Goal: Task Accomplishment & Management: Use online tool/utility

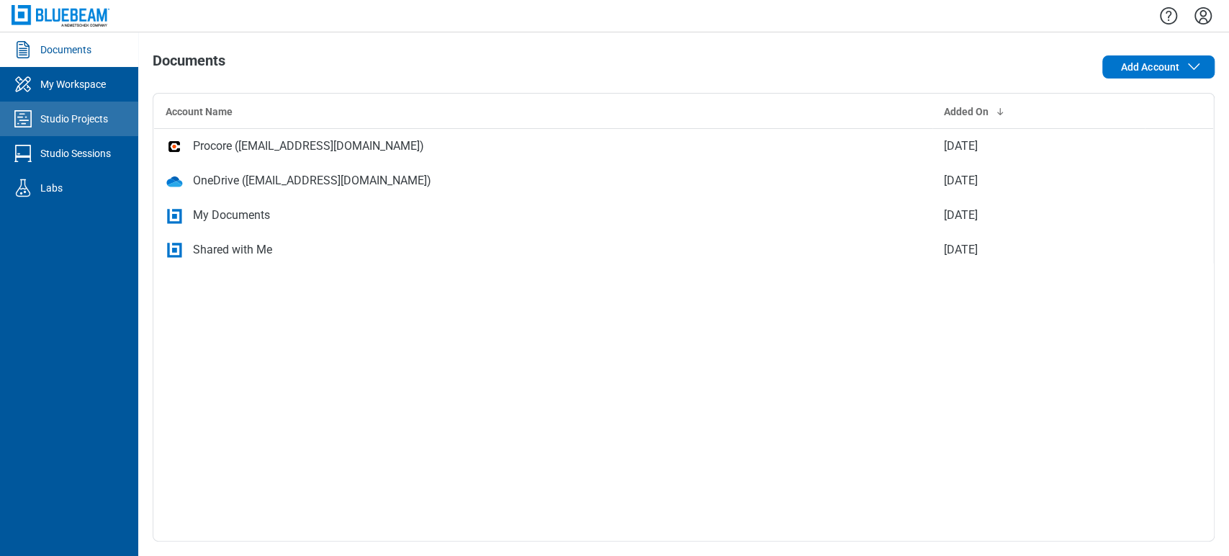
click at [127, 122] on link "Studio Projects" at bounding box center [69, 119] width 138 height 35
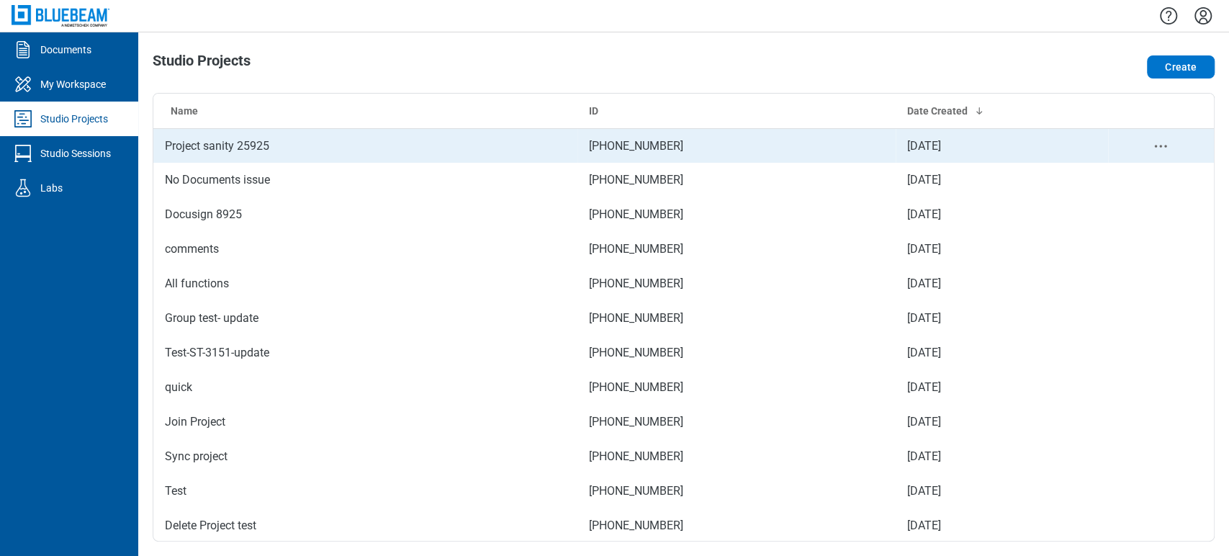
click at [236, 150] on td "Project sanity 25925" at bounding box center [365, 145] width 424 height 35
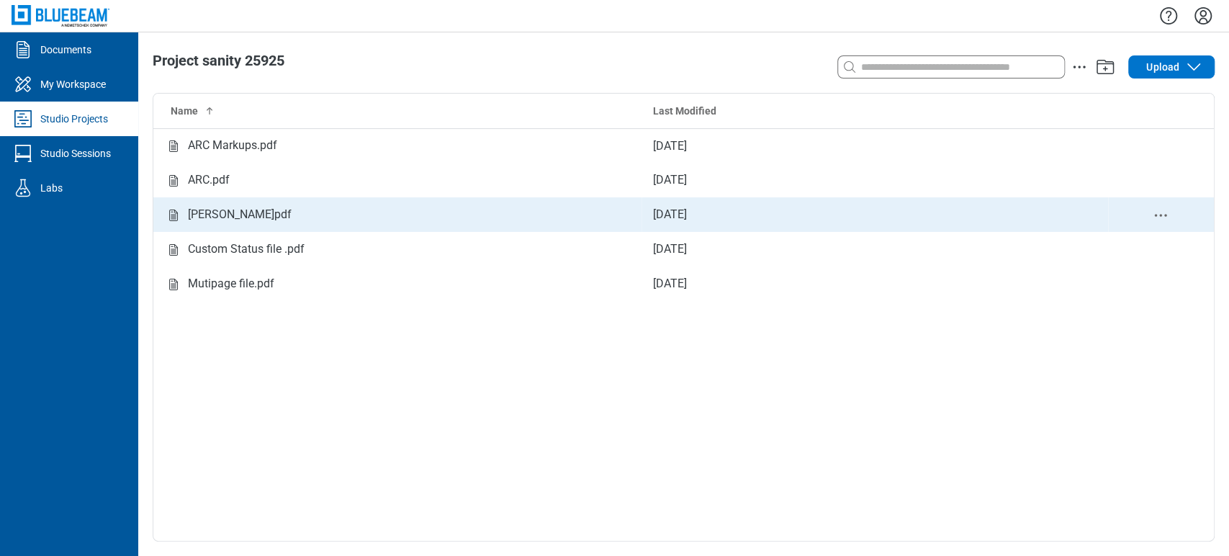
click at [205, 213] on div "[PERSON_NAME]pdf" at bounding box center [240, 215] width 104 height 18
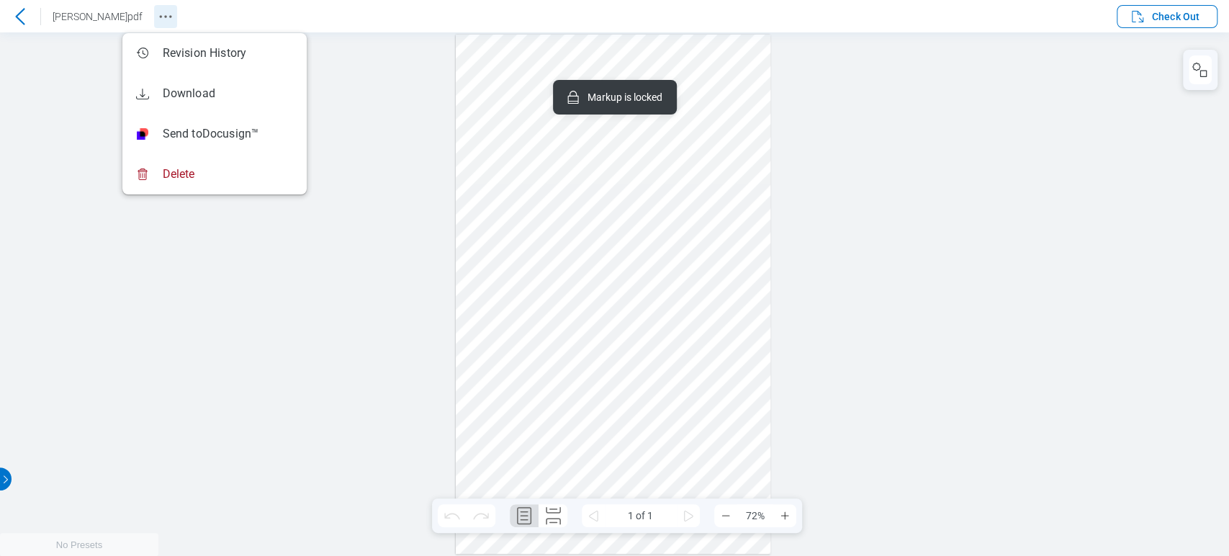
click at [164, 15] on circle "Revision History" at bounding box center [165, 16] width 2 height 2
click at [52, 55] on div at bounding box center [614, 294] width 1229 height 524
click at [76, 54] on div at bounding box center [614, 294] width 1229 height 524
click at [893, 130] on div at bounding box center [614, 294] width 1229 height 524
click at [609, 157] on div at bounding box center [613, 294] width 315 height 519
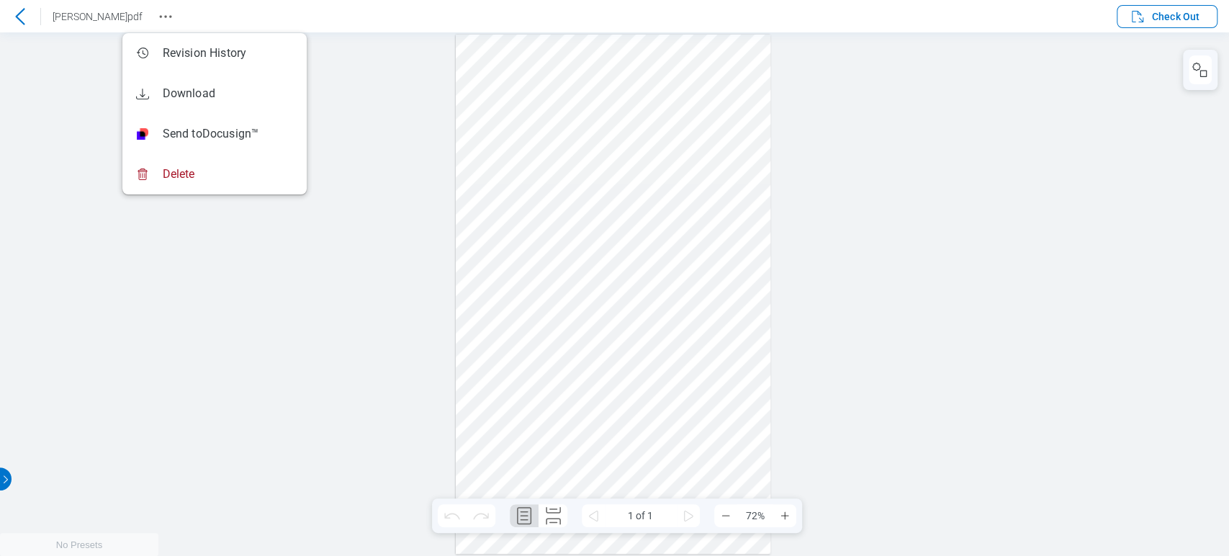
click at [442, 161] on div at bounding box center [614, 294] width 1229 height 524
click at [157, 17] on icon "Revision History" at bounding box center [165, 16] width 17 height 17
click at [1141, 14] on icon "button" at bounding box center [1138, 17] width 12 height 12
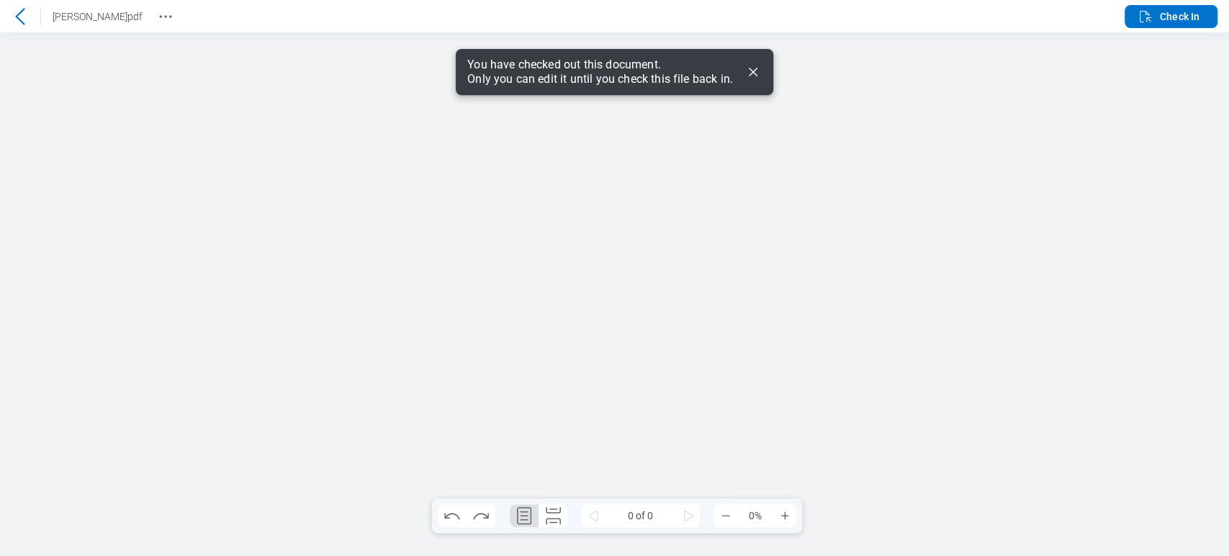
click at [756, 77] on icon "Dismiss" at bounding box center [753, 71] width 17 height 17
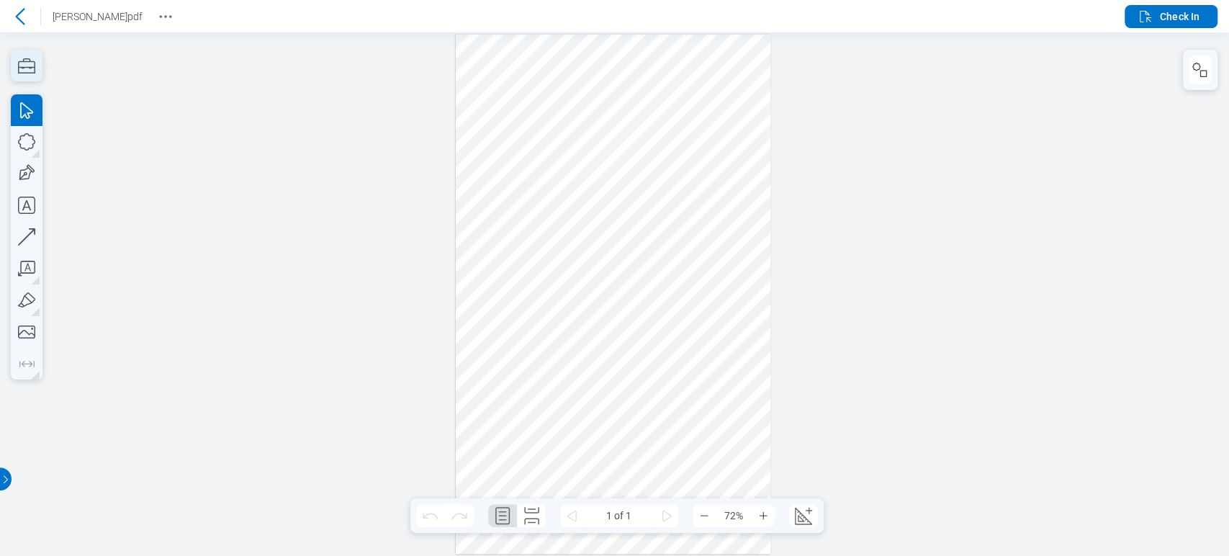
click at [11, 60] on icon "button" at bounding box center [27, 66] width 32 height 32
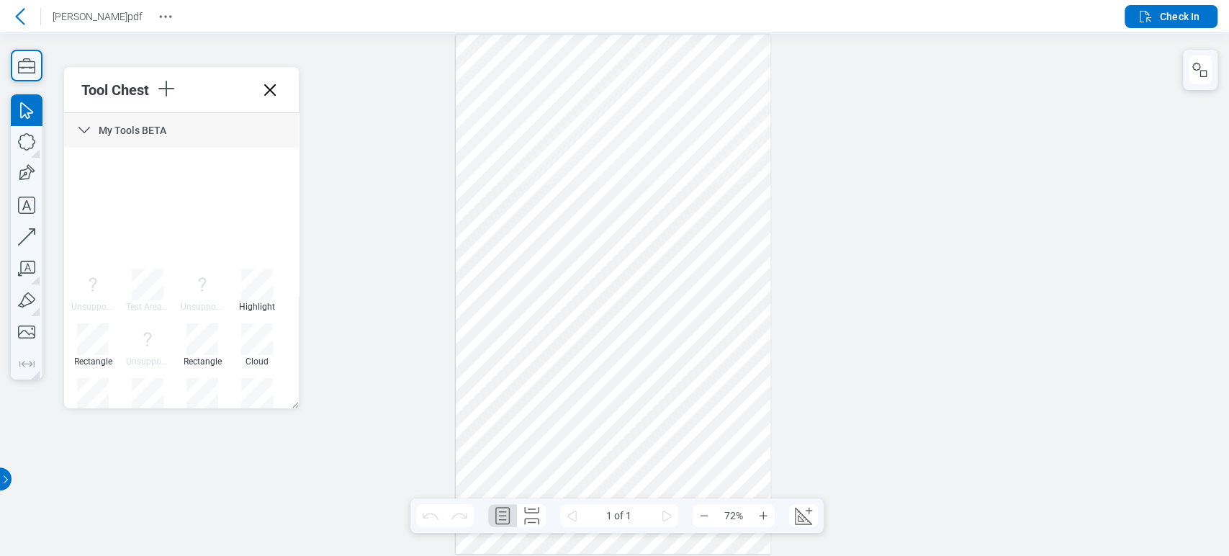
scroll to position [179, 0]
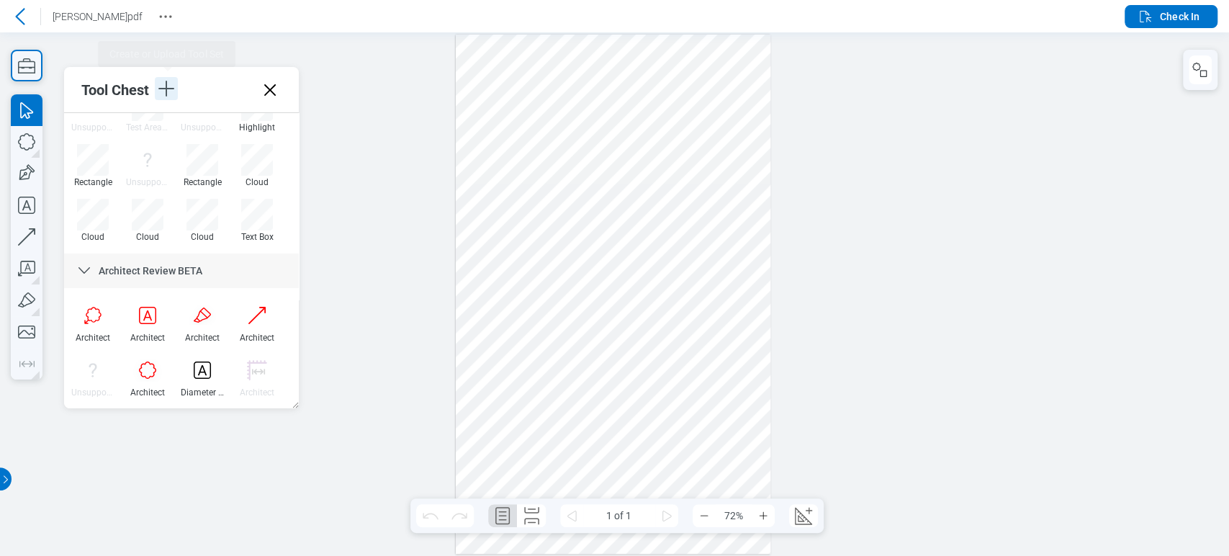
click at [167, 86] on icon "button" at bounding box center [166, 89] width 16 height 16
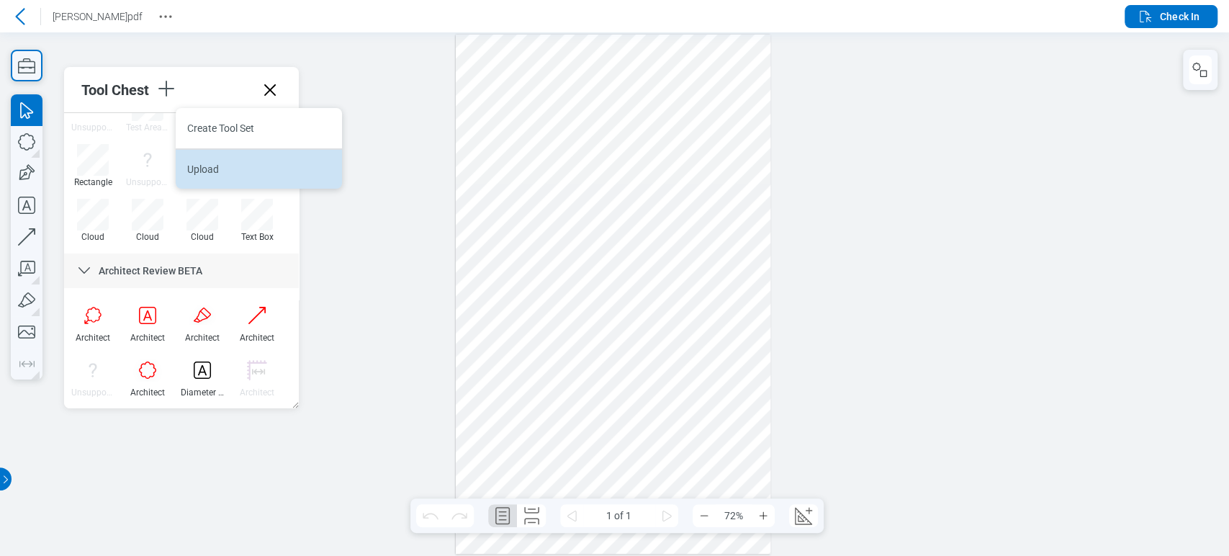
click at [215, 163] on li "Upload" at bounding box center [259, 168] width 166 height 40
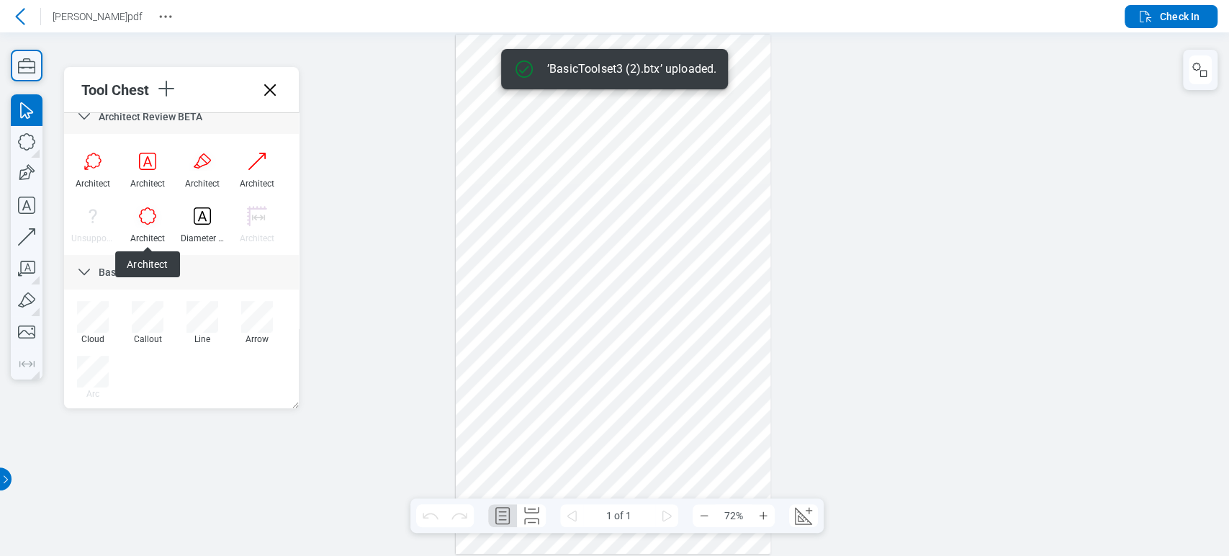
scroll to position [335, 0]
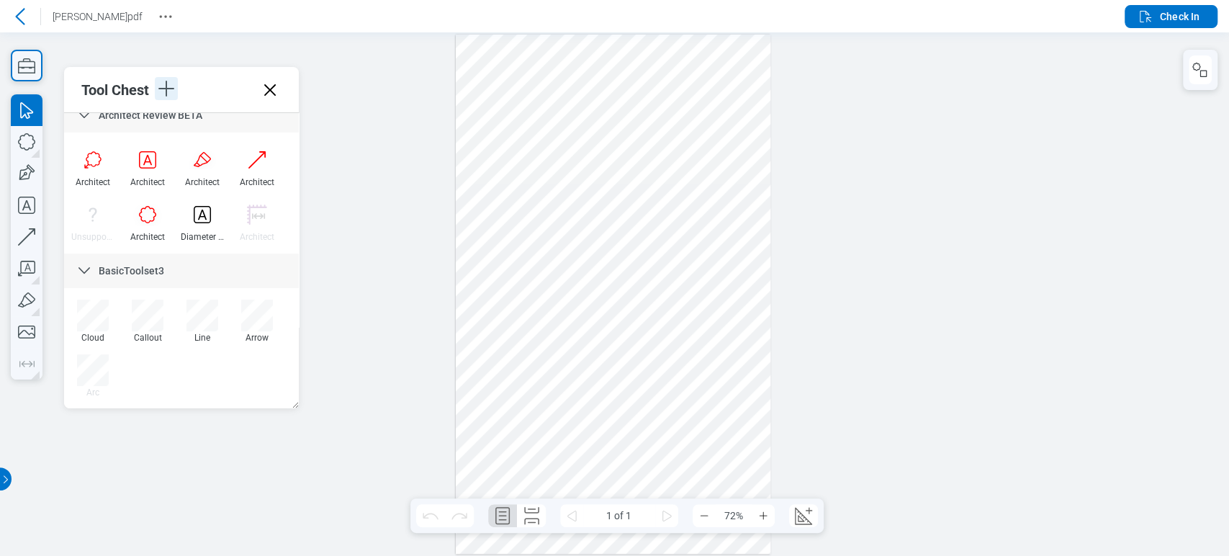
click at [168, 95] on icon "button" at bounding box center [166, 88] width 23 height 23
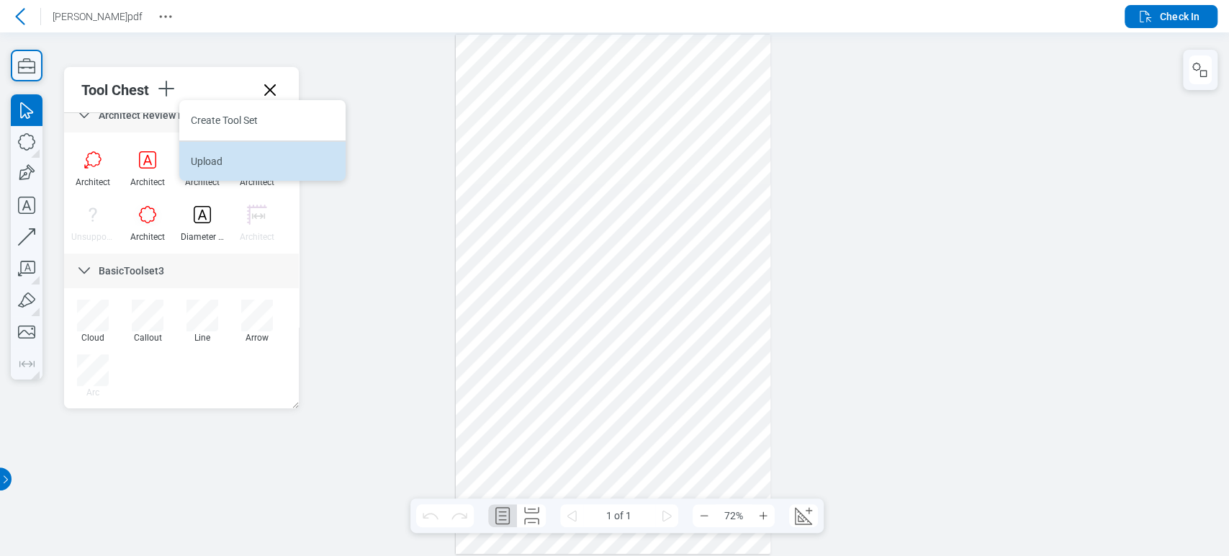
click at [189, 144] on li "Upload" at bounding box center [262, 160] width 166 height 40
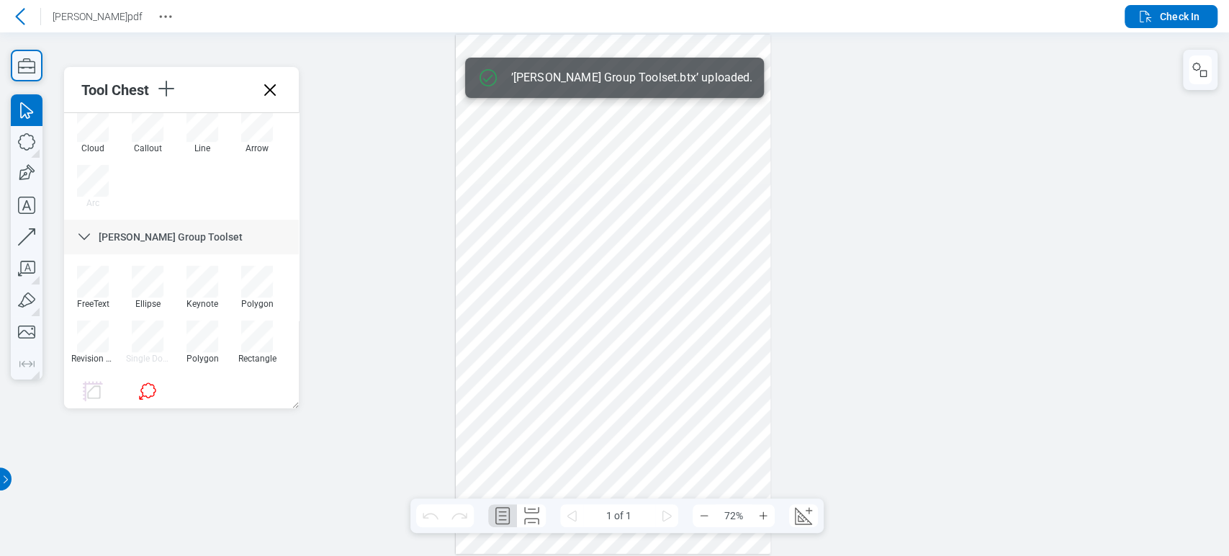
scroll to position [546, 0]
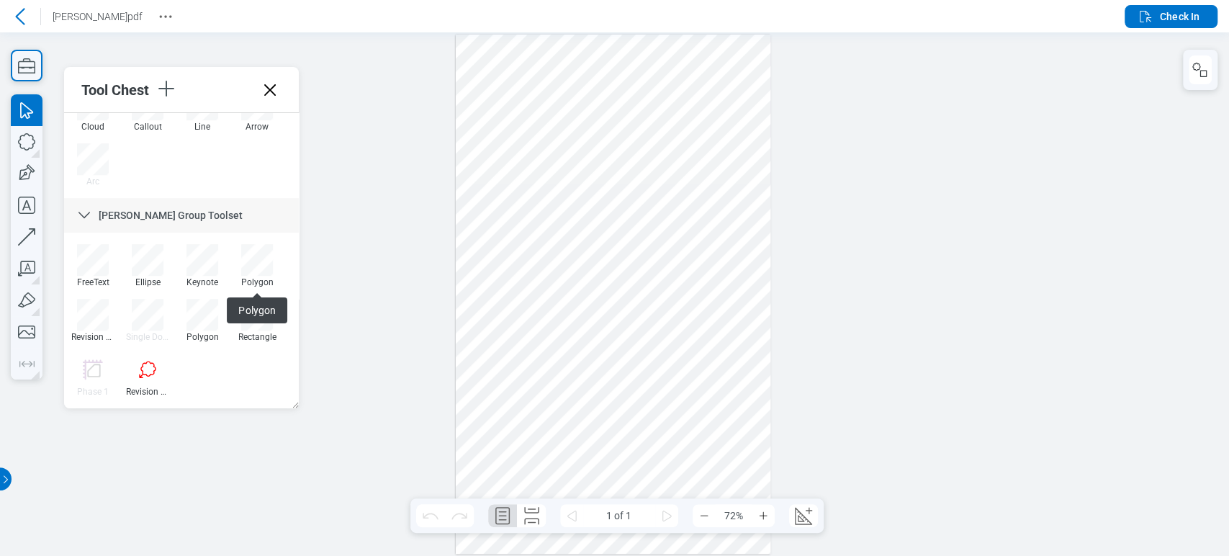
click at [248, 306] on span "Polygon" at bounding box center [257, 310] width 60 height 26
click at [259, 315] on div at bounding box center [257, 315] width 32 height 32
click at [511, 210] on div at bounding box center [613, 294] width 315 height 519
drag, startPoint x: 200, startPoint y: 317, endPoint x: 221, endPoint y: 319, distance: 21.0
click at [202, 317] on div at bounding box center [203, 315] width 32 height 32
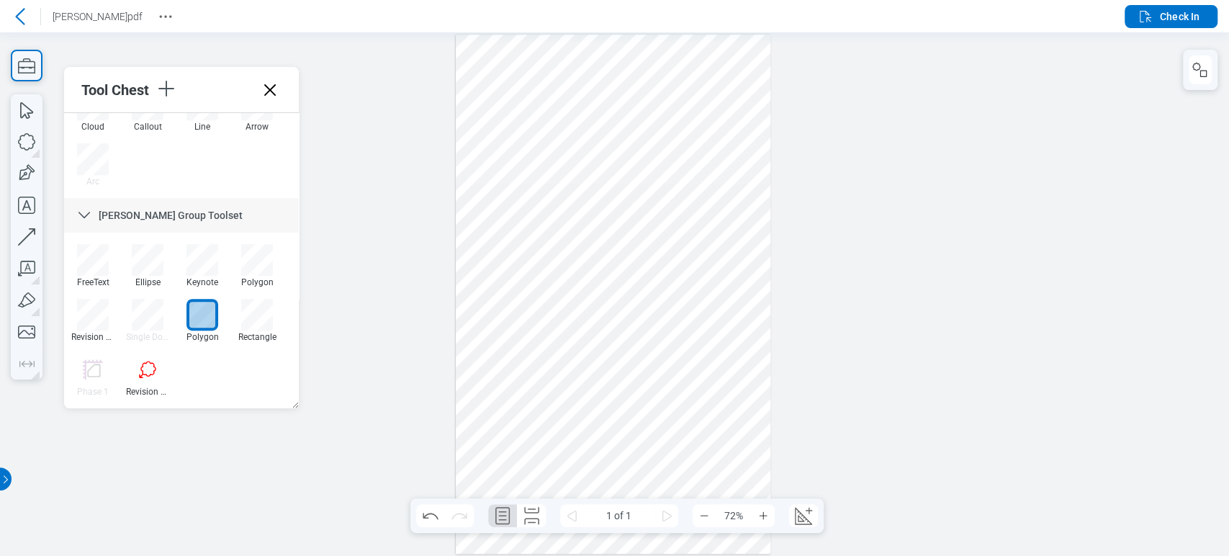
click at [605, 230] on div at bounding box center [613, 294] width 315 height 519
click at [181, 85] on div at bounding box center [207, 89] width 104 height 25
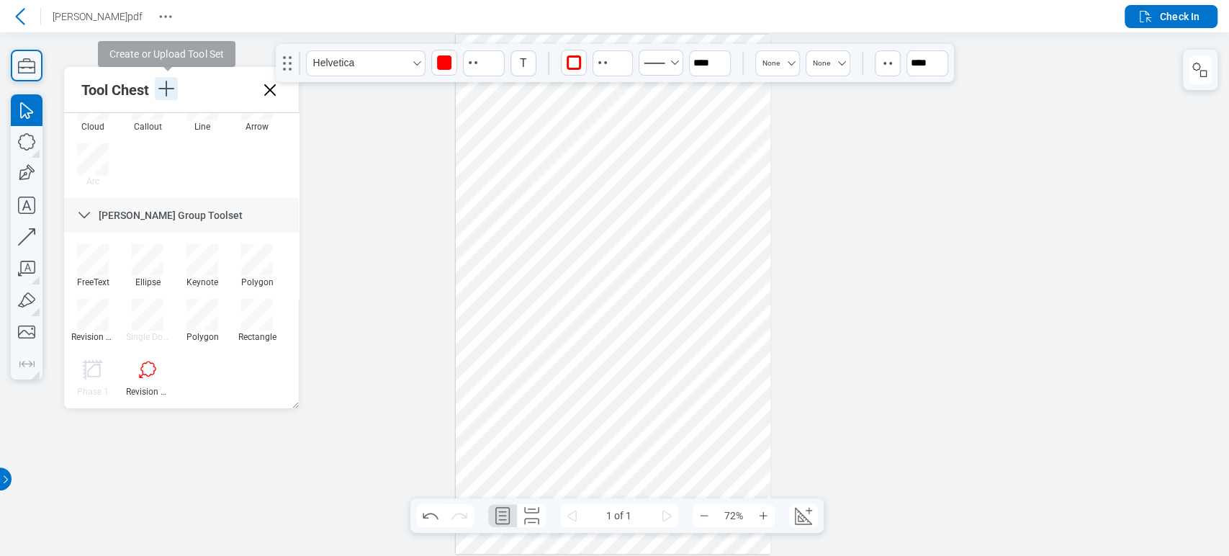
click at [166, 85] on icon "button" at bounding box center [166, 88] width 23 height 23
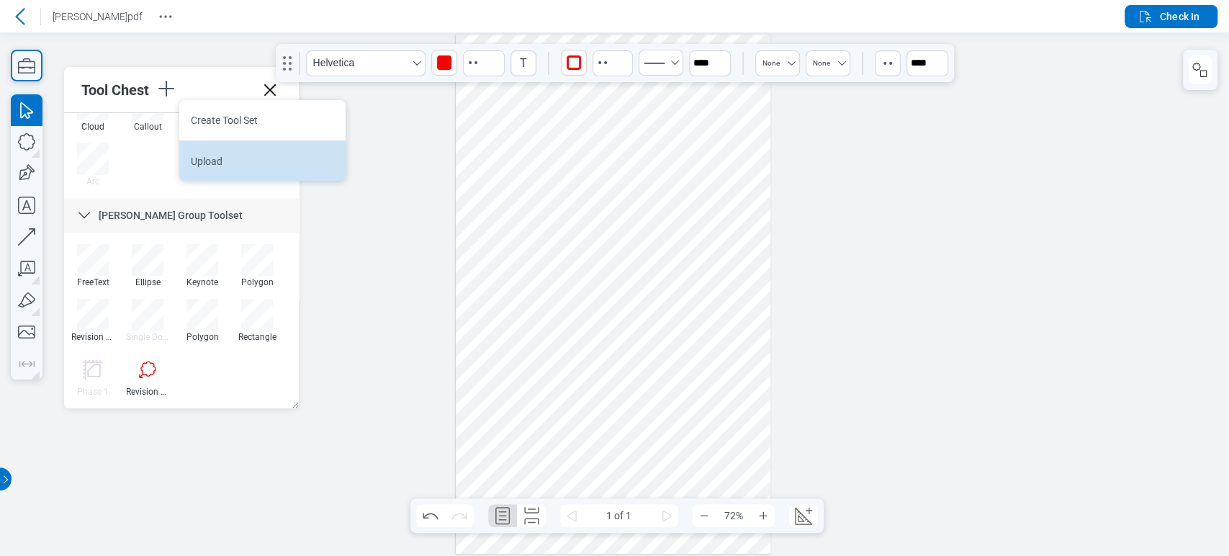
click at [207, 165] on li "Upload" at bounding box center [262, 160] width 166 height 40
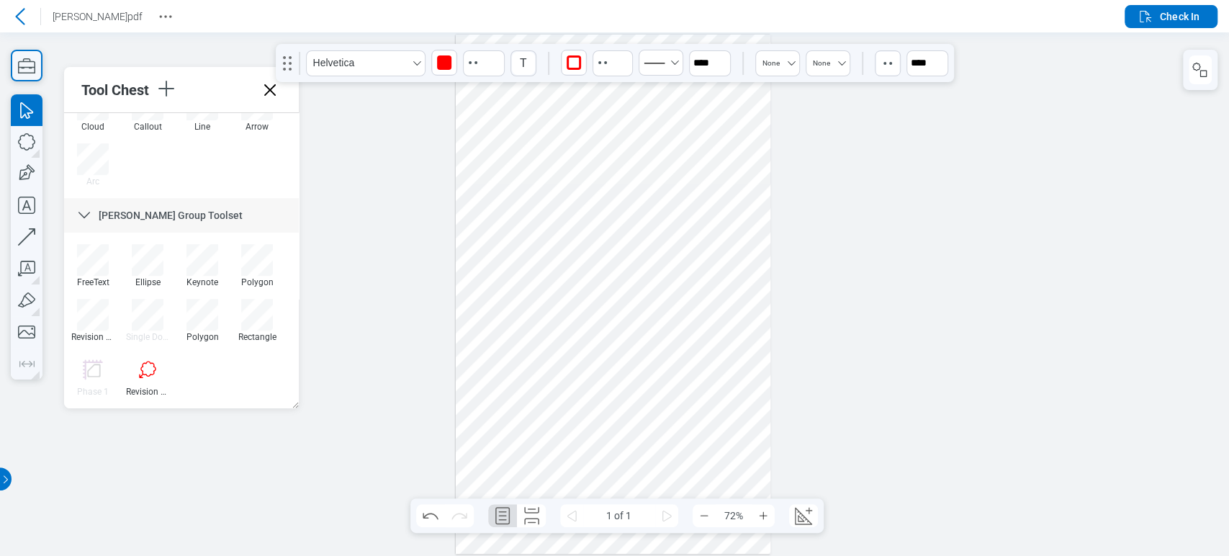
scroll to position [0, 0]
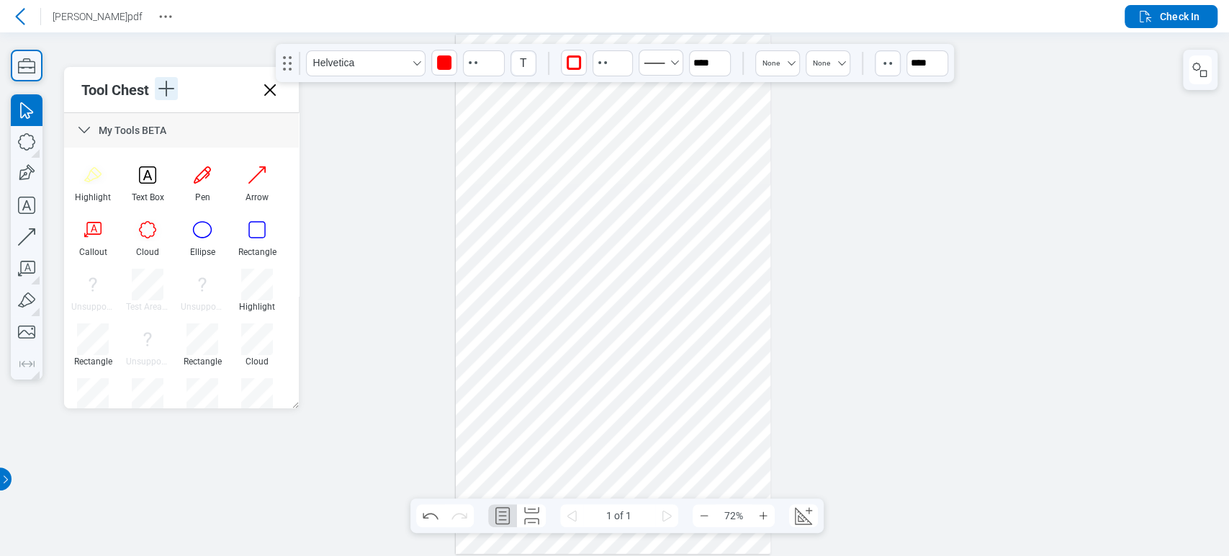
click at [166, 80] on icon "button" at bounding box center [166, 88] width 23 height 23
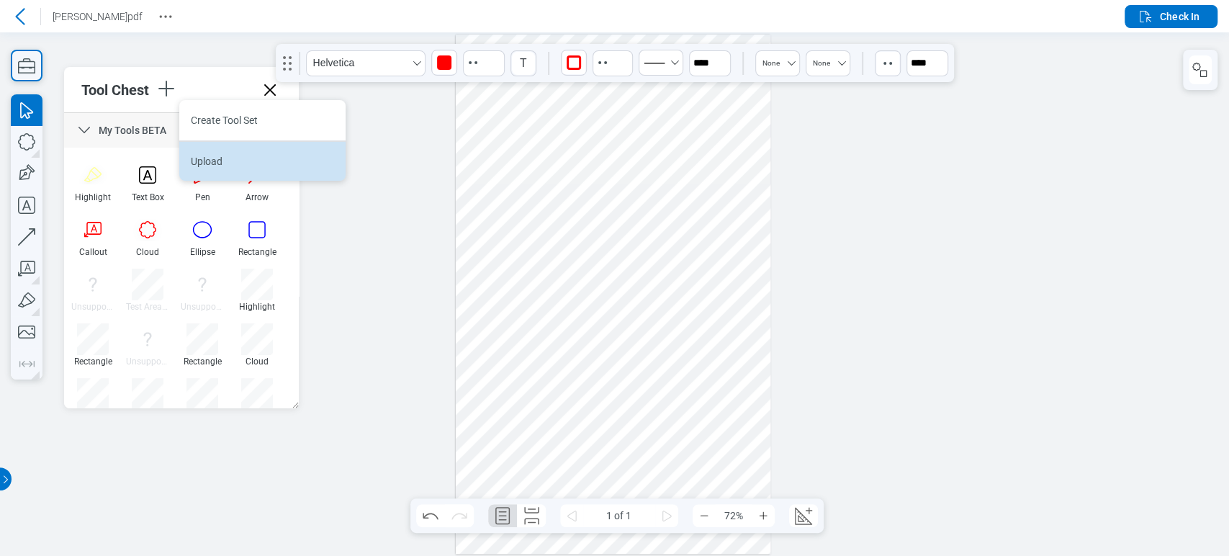
click at [202, 155] on li "Upload" at bounding box center [262, 160] width 166 height 40
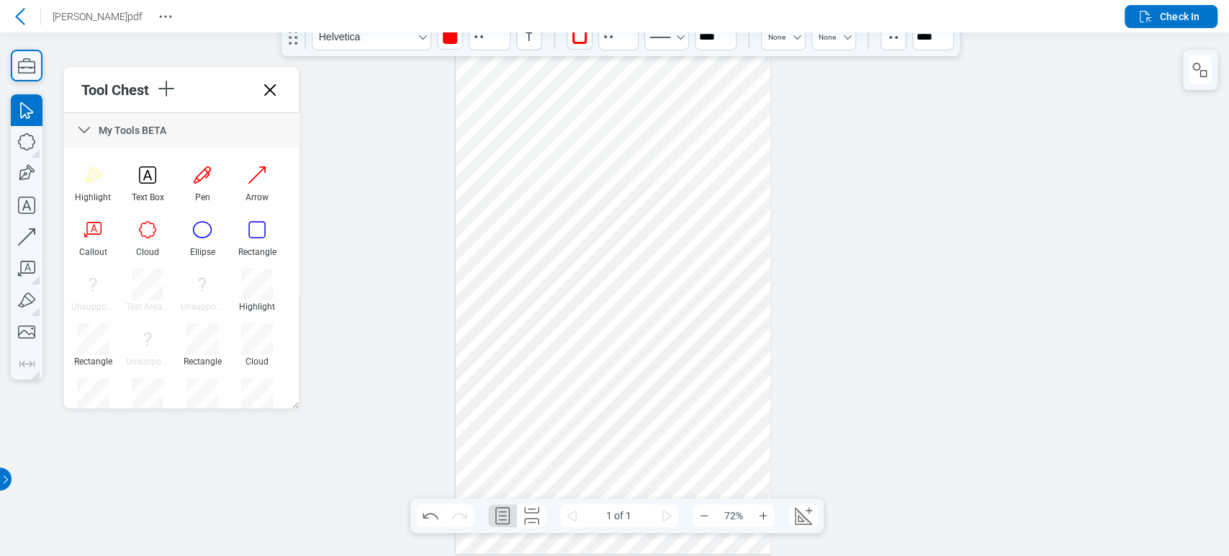
drag, startPoint x: 293, startPoint y: 58, endPoint x: 256, endPoint y: 8, distance: 61.8
click at [256, 8] on div "[PERSON_NAME]pdf Check In Pages 1 Tool Chest My Tools BETA Highlight Text Box P…" at bounding box center [614, 278] width 1229 height 556
click at [320, 36] on icon "gripper" at bounding box center [315, 37] width 23 height 23
click at [165, 92] on icon "button" at bounding box center [166, 88] width 23 height 23
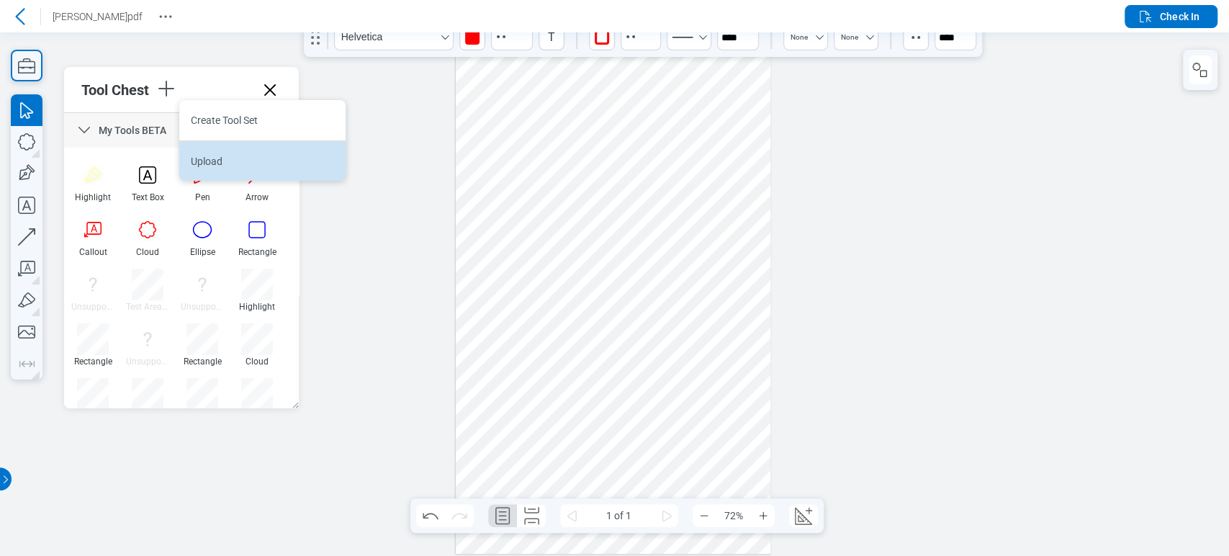
click at [203, 154] on li "Upload" at bounding box center [262, 160] width 166 height 40
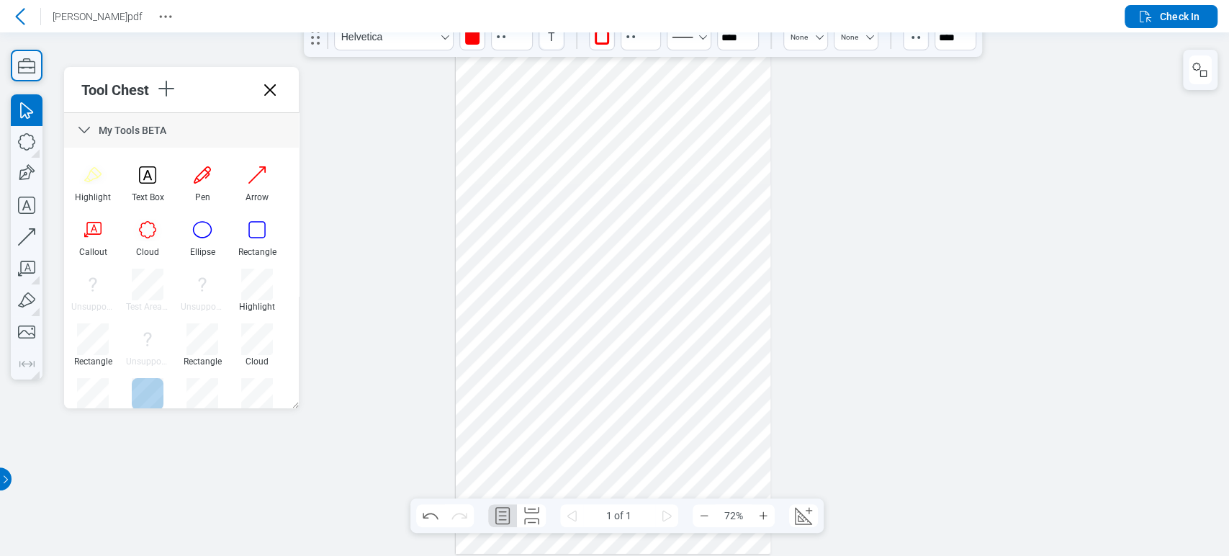
click at [158, 390] on div at bounding box center [148, 394] width 32 height 32
click at [513, 274] on div at bounding box center [613, 294] width 315 height 519
drag, startPoint x: 547, startPoint y: 216, endPoint x: 558, endPoint y: 330, distance: 114.3
click at [558, 330] on div at bounding box center [613, 294] width 315 height 519
click at [1179, 5] on button "Check In" at bounding box center [1171, 16] width 93 height 23
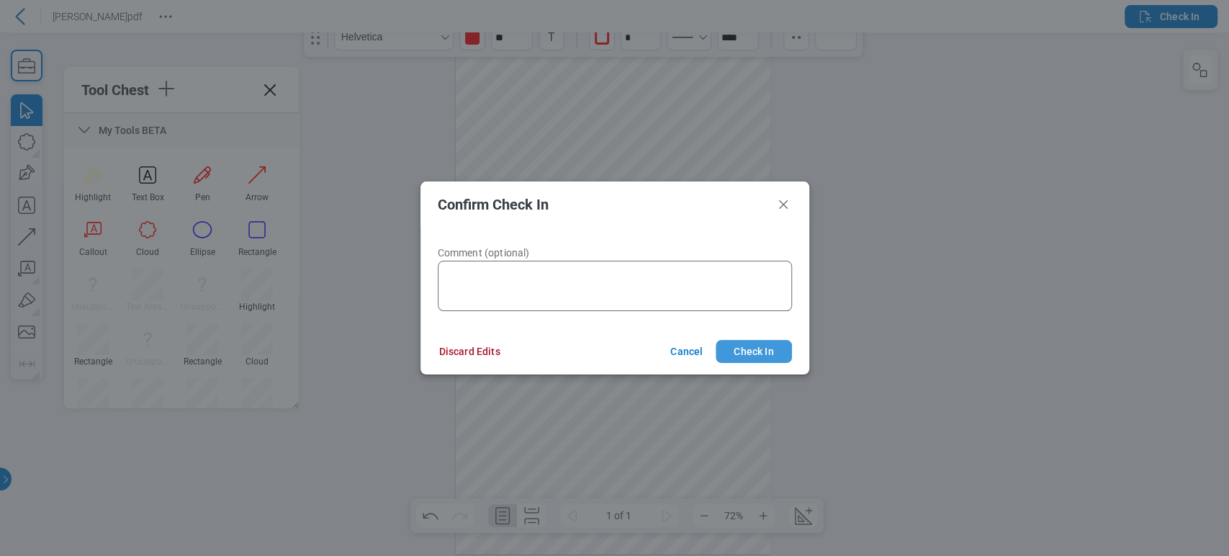
click at [750, 344] on button "Check In" at bounding box center [754, 351] width 76 height 23
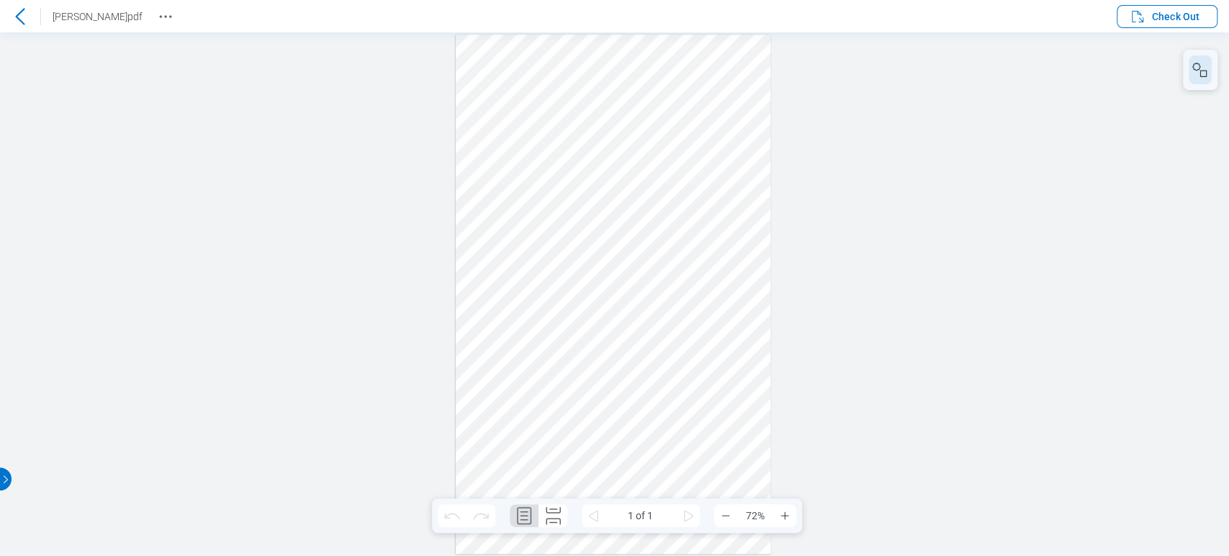
click at [1201, 71] on rect "button" at bounding box center [1204, 74] width 6 height 6
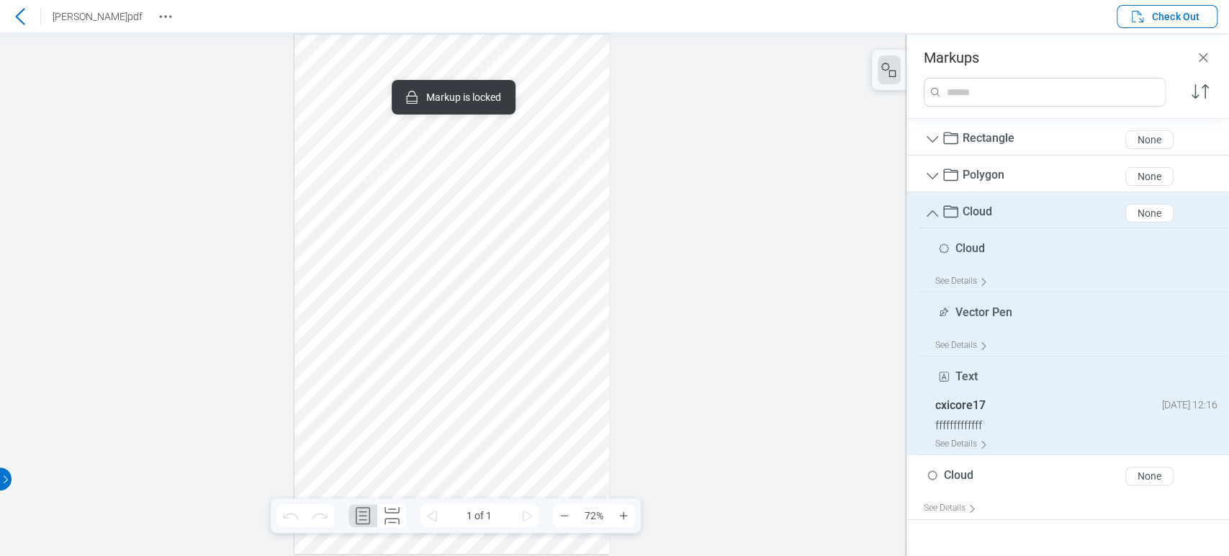
click at [404, 299] on div at bounding box center [452, 294] width 315 height 519
click at [404, 302] on div at bounding box center [452, 294] width 315 height 519
click at [24, 16] on icon at bounding box center [20, 16] width 17 height 17
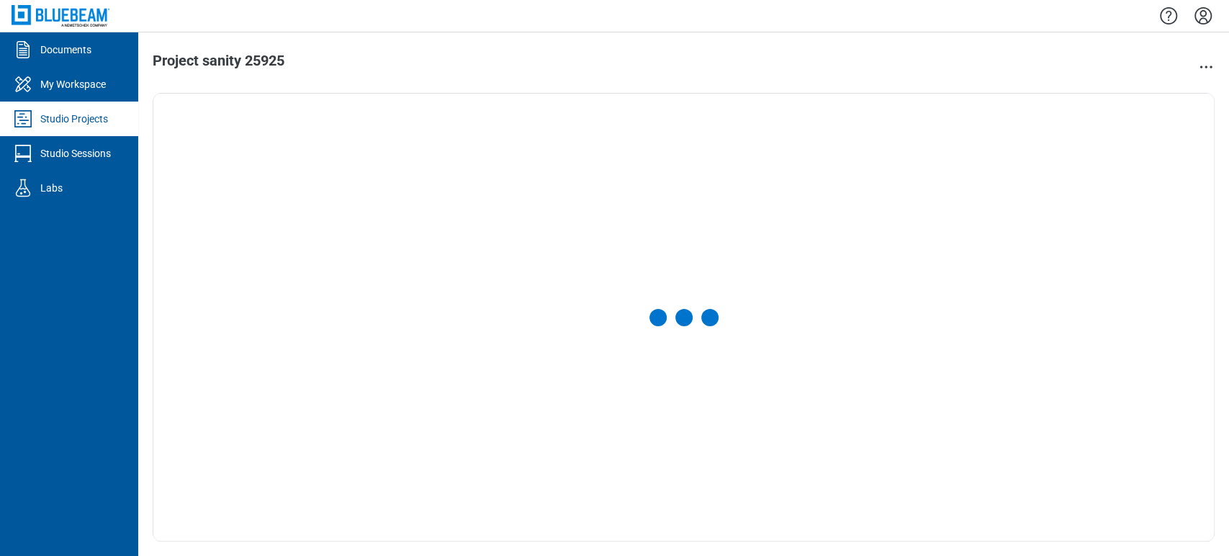
click at [1192, 22] on icon "Settings" at bounding box center [1203, 15] width 23 height 23
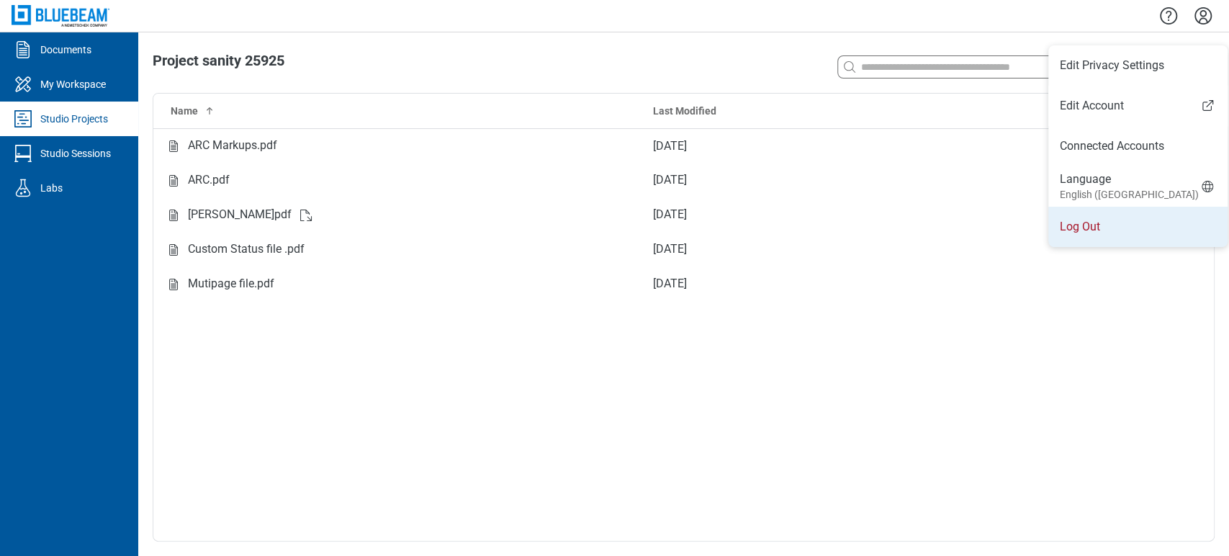
click at [1062, 223] on li "Log Out" at bounding box center [1138, 227] width 179 height 40
